Goal: Use online tool/utility: Utilize a website feature to perform a specific function

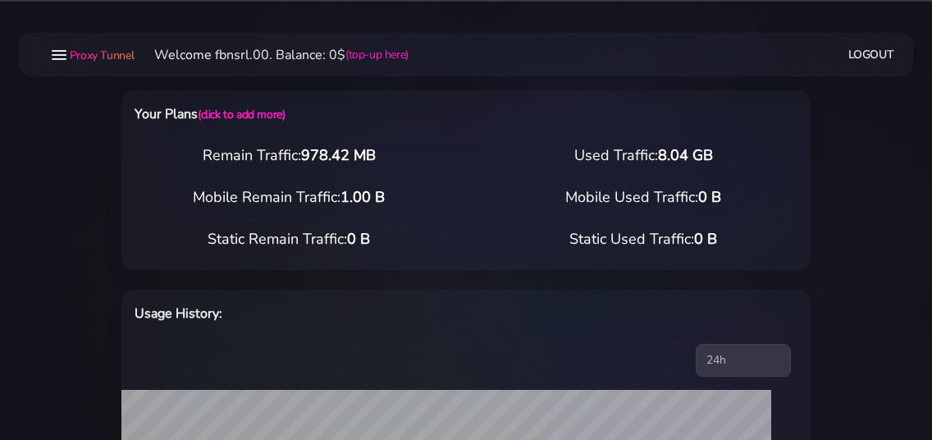
select select "static"
select select "IT"
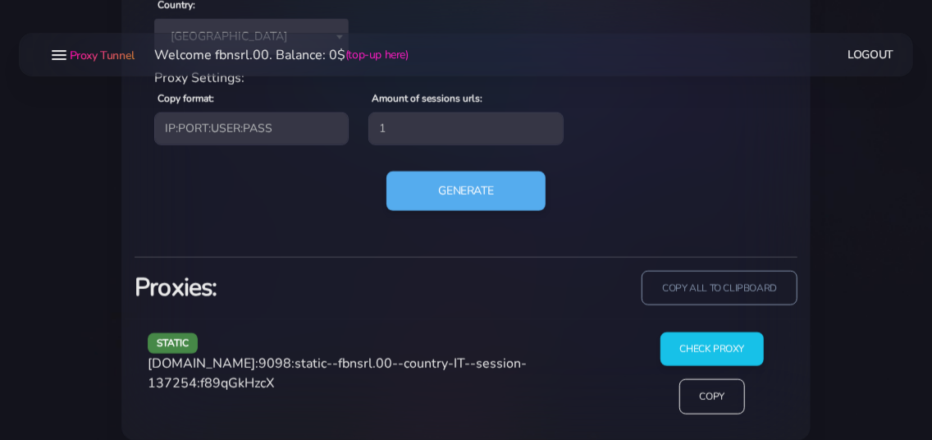
scroll to position [821, 0]
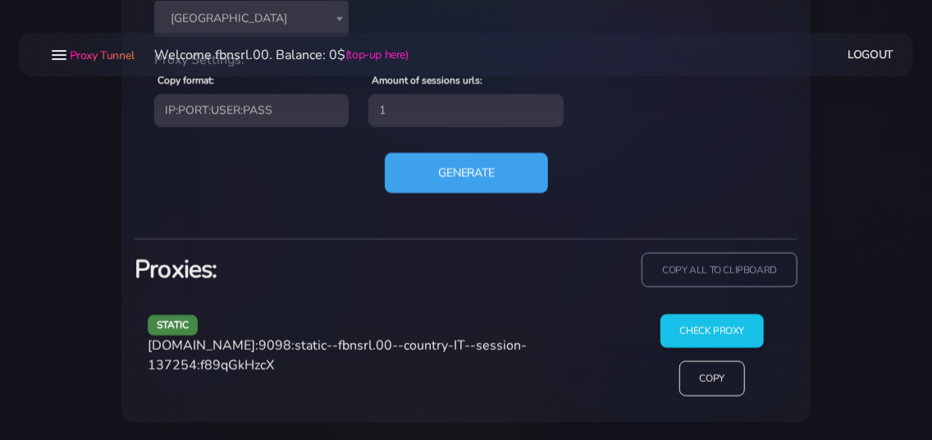
click at [442, 176] on button "Generate" at bounding box center [466, 173] width 163 height 40
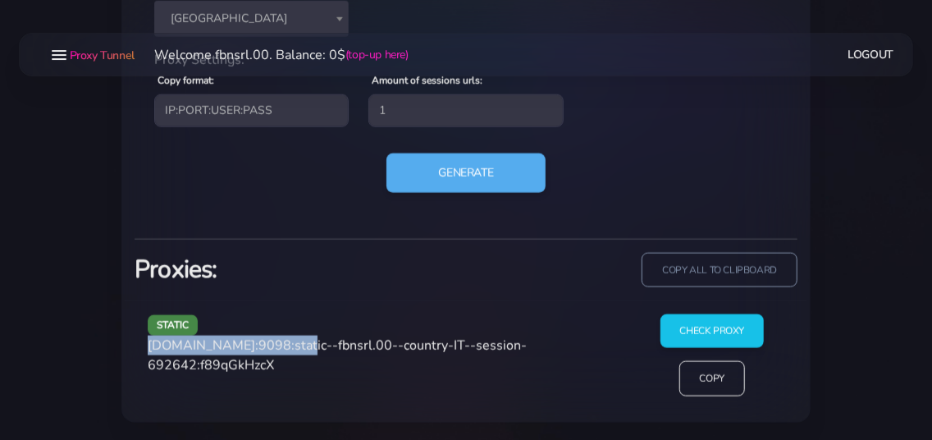
drag, startPoint x: 150, startPoint y: 345, endPoint x: 290, endPoint y: 341, distance: 139.6
click at [290, 341] on span "[DOMAIN_NAME]:9098:static--fbnsrl.00--country-IT--session-692642:f89qGkHzcX" at bounding box center [337, 355] width 379 height 38
copy span "[DOMAIN_NAME]:9098"
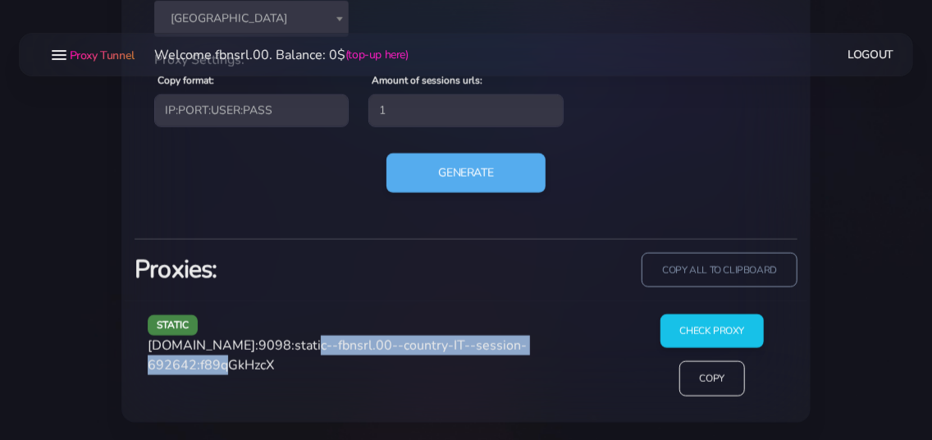
drag, startPoint x: 296, startPoint y: 344, endPoint x: 243, endPoint y: 372, distance: 60.2
click at [243, 372] on span "[DOMAIN_NAME]:9098:static--fbnsrl.00--country-IT--session-692642:f89qGkHzcX" at bounding box center [337, 355] width 379 height 38
copy span "static--fbnsrl.00--country-IT--session-692642"
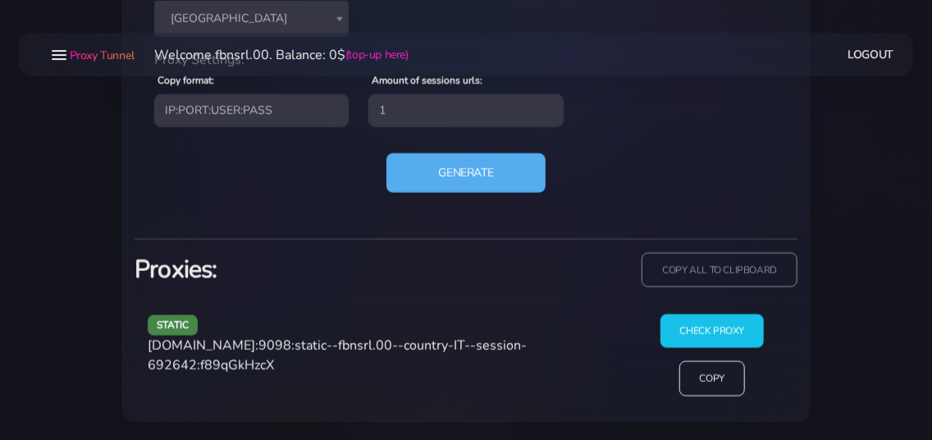
click at [258, 361] on span "[DOMAIN_NAME]:9098:static--fbnsrl.00--country-IT--session-692642:f89qGkHzcX" at bounding box center [337, 355] width 379 height 38
copy span "f89qGkHzcX"
drag, startPoint x: 151, startPoint y: 348, endPoint x: 289, endPoint y: 341, distance: 138.1
click at [289, 341] on span "[DOMAIN_NAME]:9098:static--fbnsrl.00--country-IT--session-692642:f89qGkHzcX" at bounding box center [337, 355] width 379 height 38
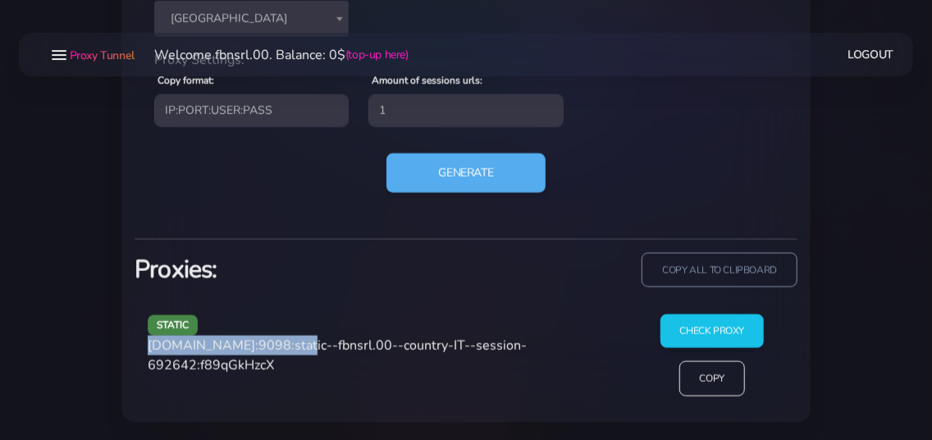
copy span "[DOMAIN_NAME]:9098"
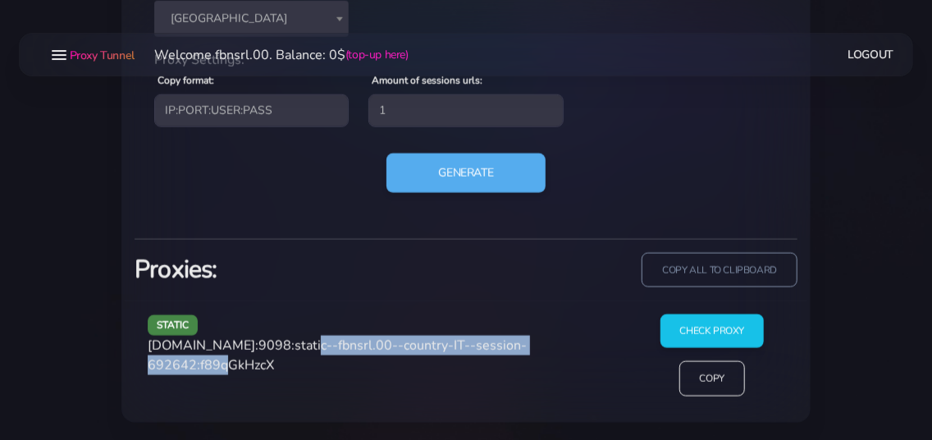
drag, startPoint x: 296, startPoint y: 343, endPoint x: 245, endPoint y: 374, distance: 60.4
click at [245, 374] on div "static [DOMAIN_NAME]:9098:static--fbnsrl.00--country-IT--session-692642:f89qGkH…" at bounding box center [384, 361] width 492 height 95
copy span "static--fbnsrl.00--country-IT--session-692642"
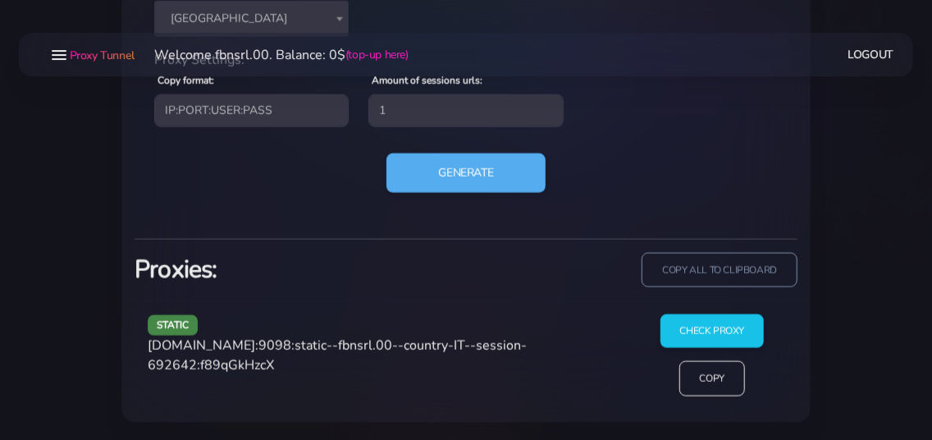
click at [285, 365] on span "[DOMAIN_NAME]:9098:static--fbnsrl.00--country-IT--session-692642:f89qGkHzcX" at bounding box center [337, 355] width 379 height 38
copy span "f89qGkHzcX"
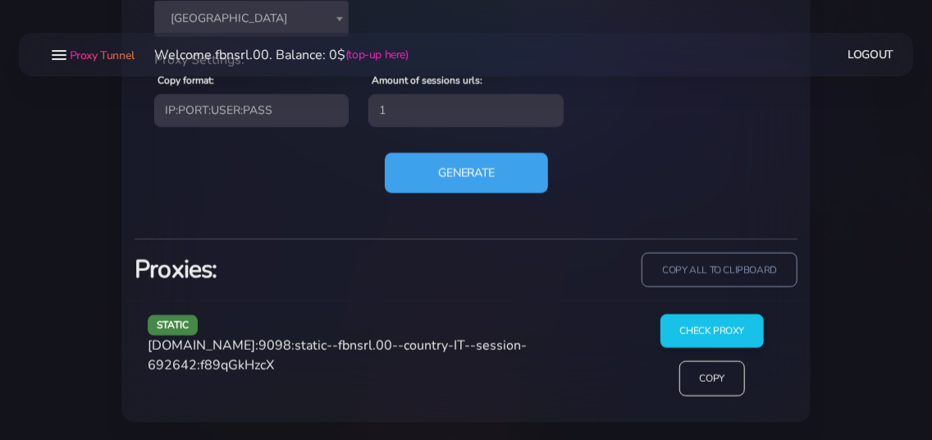
click at [421, 176] on button "Generate" at bounding box center [466, 173] width 163 height 40
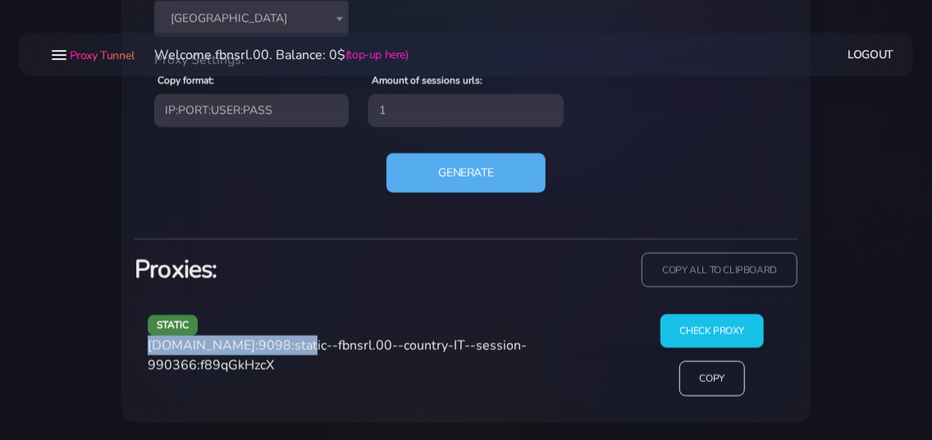
drag, startPoint x: 148, startPoint y: 346, endPoint x: 289, endPoint y: 339, distance: 141.3
click at [289, 339] on div "static [DOMAIN_NAME]:9098:static--fbnsrl.00--country-IT--session-990366:f89qGkH…" at bounding box center [384, 361] width 492 height 95
copy span "[DOMAIN_NAME]:9098"
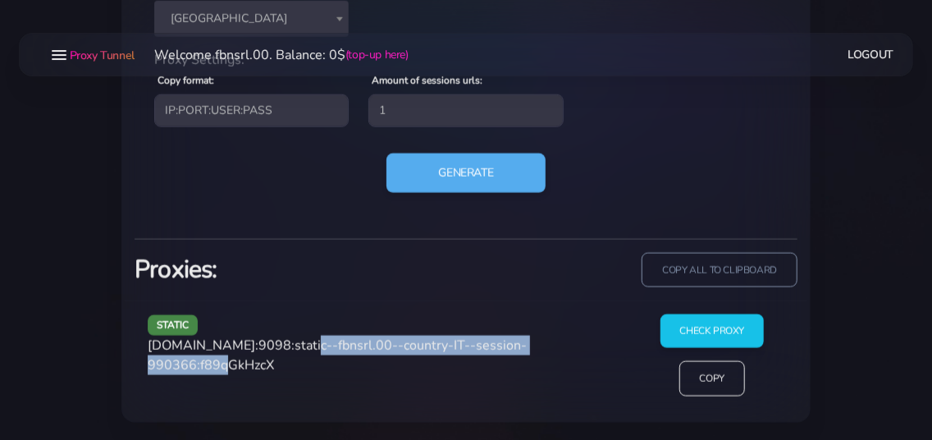
drag, startPoint x: 296, startPoint y: 344, endPoint x: 243, endPoint y: 369, distance: 59.1
click at [243, 369] on span "[DOMAIN_NAME]:9098:static--fbnsrl.00--country-IT--session-990366:f89qGkHzcX" at bounding box center [337, 355] width 379 height 38
copy span "static--fbnsrl.00--country-IT--session-990366"
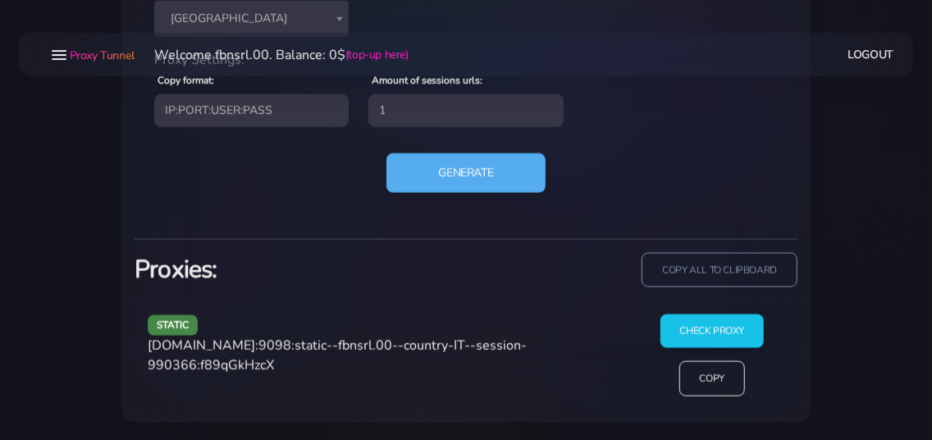
click at [291, 360] on span "[DOMAIN_NAME]:9098:static--fbnsrl.00--country-IT--session-990366:f89qGkHzcX" at bounding box center [337, 355] width 379 height 38
copy span "f89qGkHzcX"
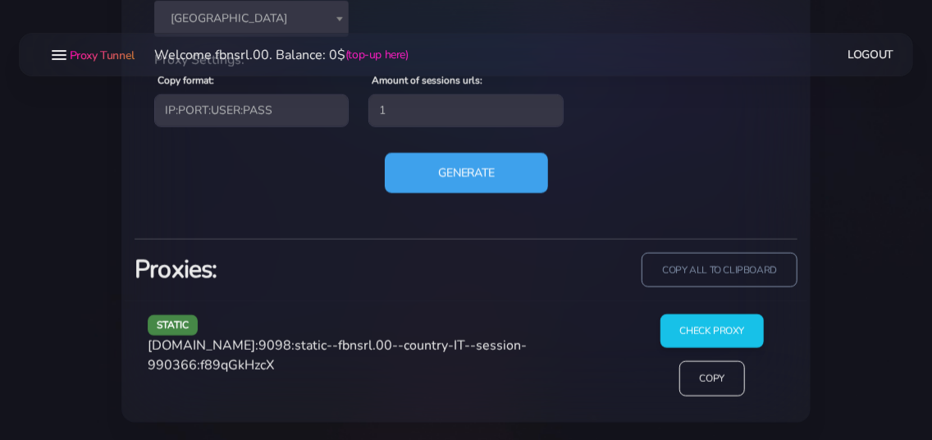
click at [432, 172] on button "Generate" at bounding box center [466, 173] width 163 height 40
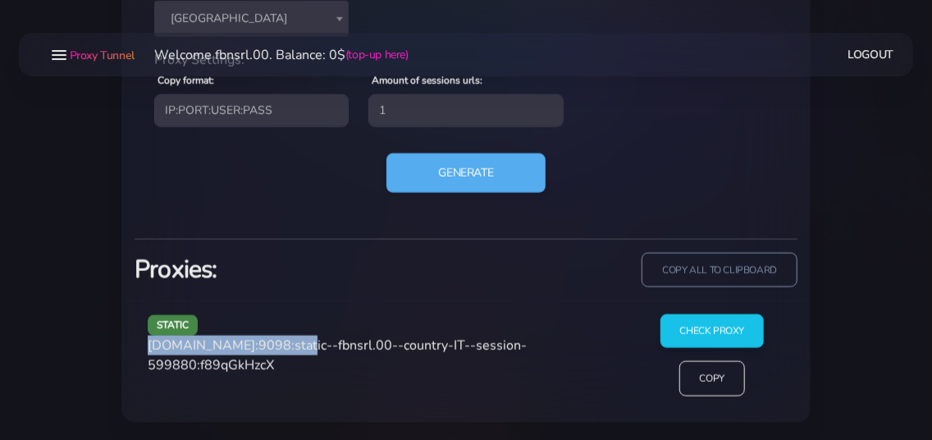
drag, startPoint x: 149, startPoint y: 345, endPoint x: 291, endPoint y: 342, distance: 142.0
click at [291, 342] on span "[DOMAIN_NAME]:9098:static--fbnsrl.00--country-IT--session-599880:f89qGkHzcX" at bounding box center [337, 355] width 379 height 38
copy span "[DOMAIN_NAME]:9098"
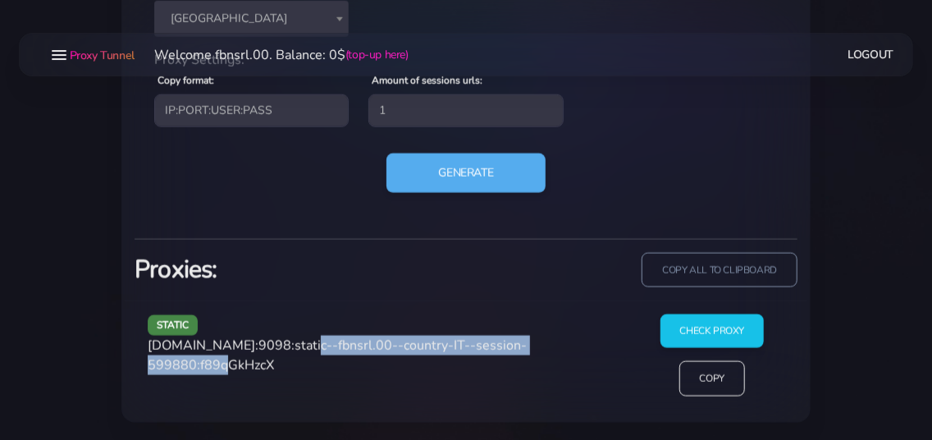
drag, startPoint x: 296, startPoint y: 342, endPoint x: 243, endPoint y: 365, distance: 58.1
click at [243, 365] on span "[DOMAIN_NAME]:9098:static--fbnsrl.00--country-IT--session-599880:f89qGkHzcX" at bounding box center [337, 355] width 379 height 38
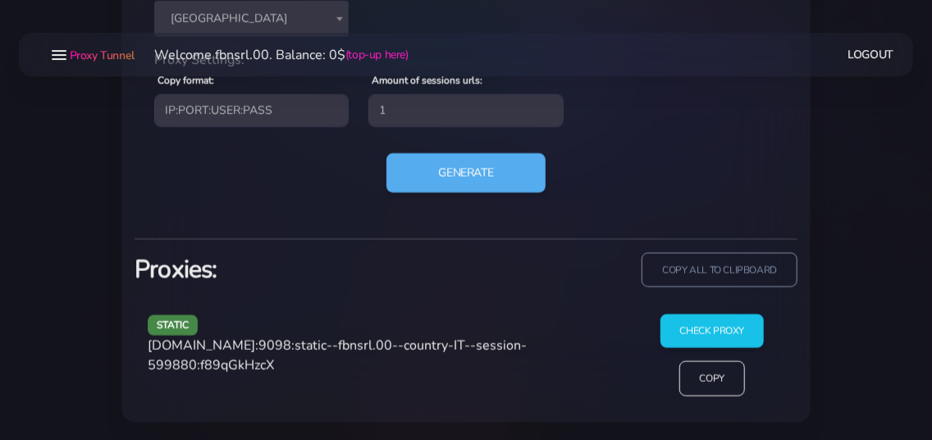
click at [281, 368] on span "[DOMAIN_NAME]:9098:static--fbnsrl.00--country-IT--session-599880:f89qGkHzcX" at bounding box center [337, 355] width 379 height 38
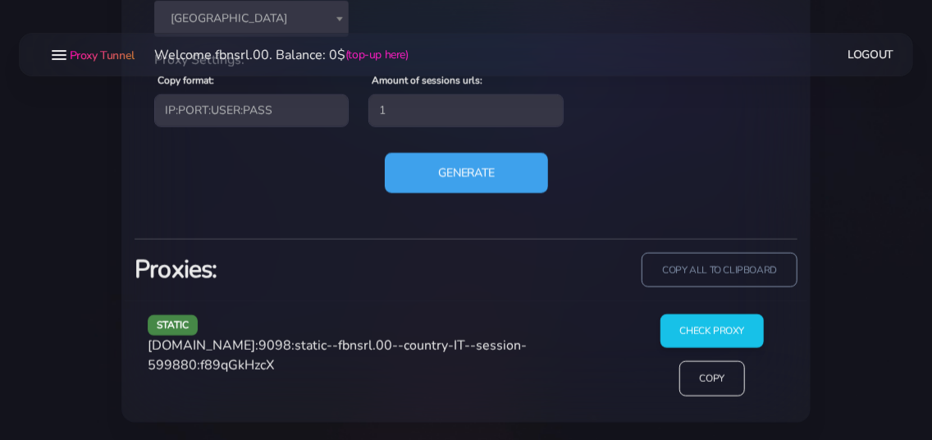
click at [427, 167] on button "Generate" at bounding box center [466, 173] width 163 height 40
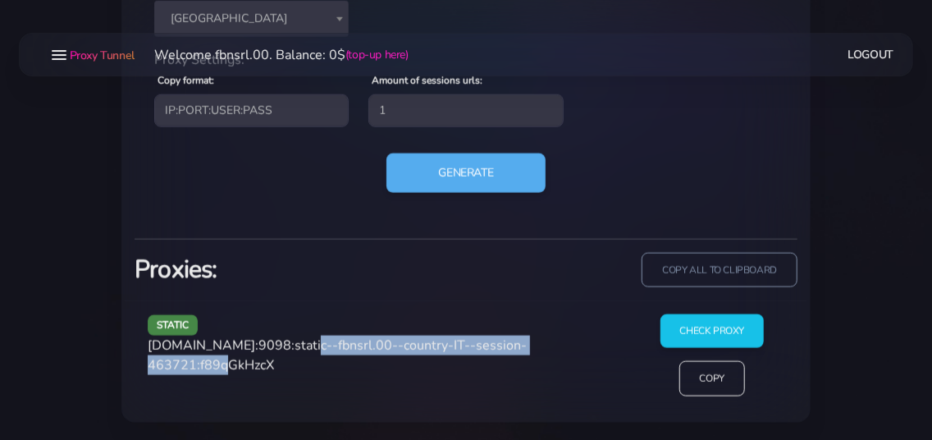
drag, startPoint x: 295, startPoint y: 346, endPoint x: 242, endPoint y: 372, distance: 59.1
click at [242, 372] on span "[DOMAIN_NAME]:9098:static--fbnsrl.00--country-IT--session-463721:f89qGkHzcX" at bounding box center [337, 355] width 379 height 38
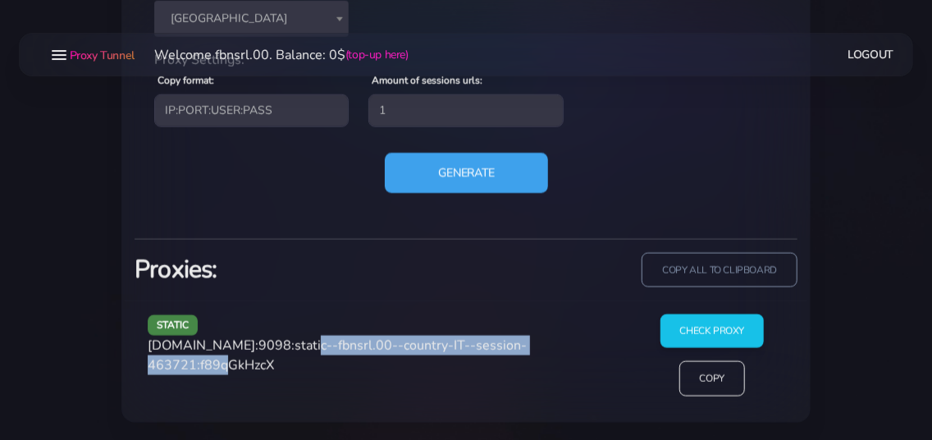
click at [428, 174] on button "Generate" at bounding box center [466, 173] width 163 height 40
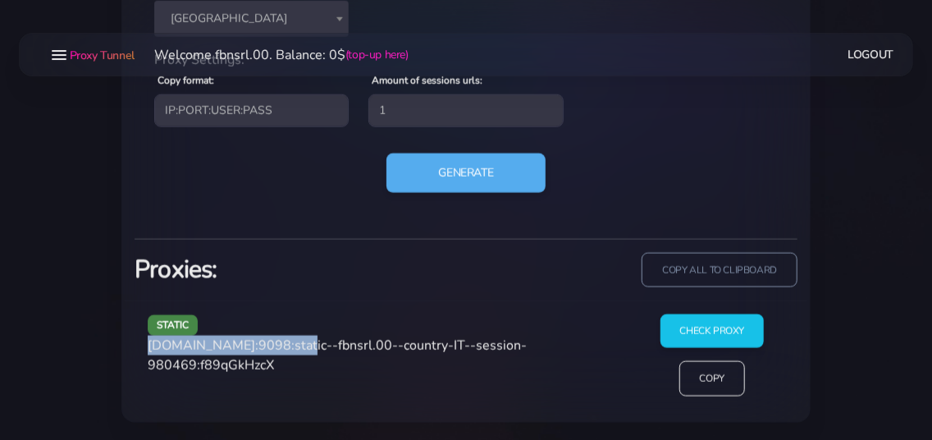
drag, startPoint x: 149, startPoint y: 346, endPoint x: 290, endPoint y: 341, distance: 140.4
click at [290, 341] on span "[DOMAIN_NAME]:9098:static--fbnsrl.00--country-IT--session-980469:f89qGkHzcX" at bounding box center [337, 355] width 379 height 38
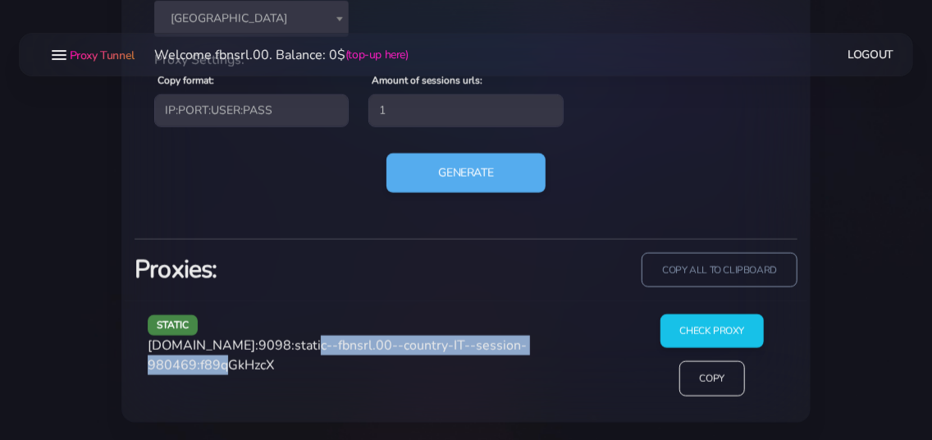
drag, startPoint x: 296, startPoint y: 345, endPoint x: 243, endPoint y: 373, distance: 60.2
click at [243, 373] on div "static [DOMAIN_NAME]:9098:static--fbnsrl.00--country-IT--session-980469:f89qGkH…" at bounding box center [384, 361] width 492 height 95
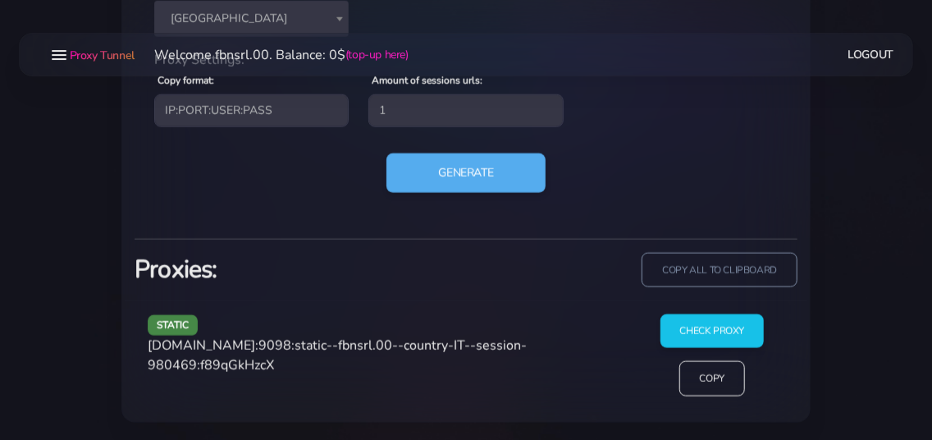
click at [269, 361] on span "[DOMAIN_NAME]:9098:static--fbnsrl.00--country-IT--session-980469:f89qGkHzcX" at bounding box center [337, 355] width 379 height 38
